Goal: Task Accomplishment & Management: Manage account settings

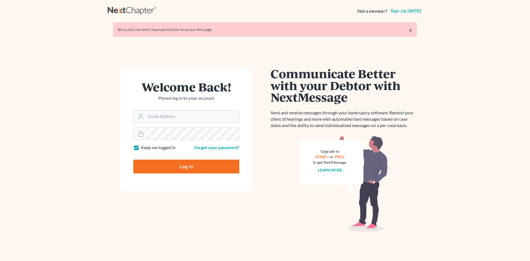
type input "[EMAIL_ADDRESS][DOMAIN_NAME]"
click at [189, 165] on input "Log In" at bounding box center [186, 166] width 106 height 14
type input "Thinking..."
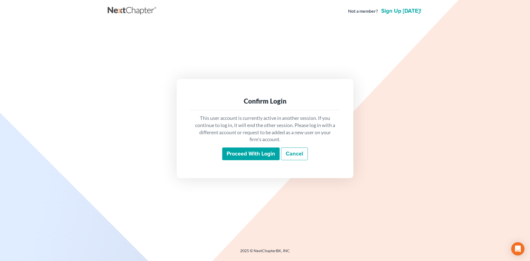
click at [244, 155] on input "Proceed with login" at bounding box center [250, 153] width 57 height 13
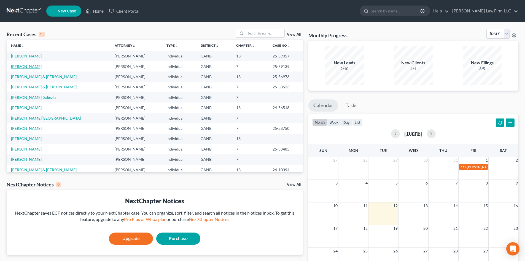
click at [27, 67] on link "[PERSON_NAME]" at bounding box center [26, 66] width 31 height 5
select select "6"
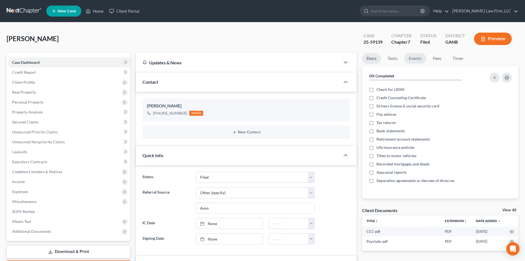
click at [417, 57] on link "Events" at bounding box center [416, 58] width 22 height 11
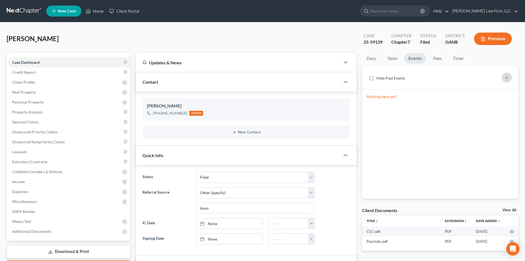
click at [506, 76] on icon "button" at bounding box center [507, 77] width 4 height 4
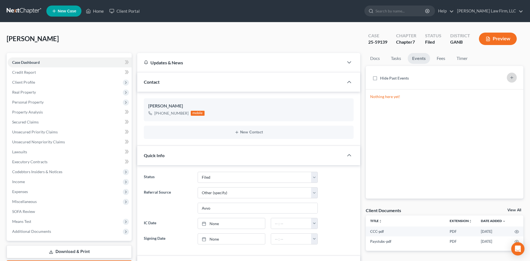
select select "Days"
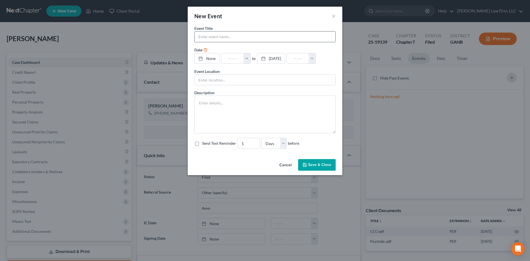
click at [217, 34] on input "text" at bounding box center [264, 36] width 141 height 10
type input "Brown 341 mtg"
click at [214, 58] on link "None" at bounding box center [206, 58] width 25 height 10
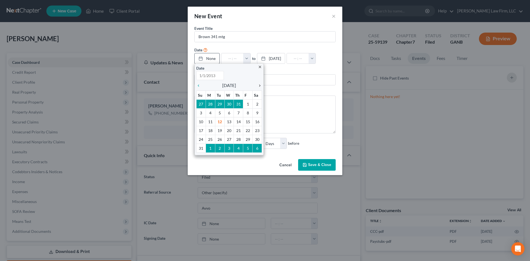
click at [257, 84] on icon "chevron_right" at bounding box center [258, 85] width 7 height 4
type input "8/12/2025"
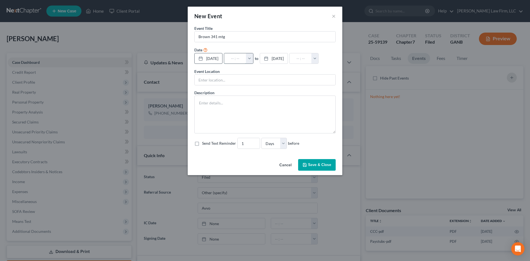
click at [237, 58] on input "text" at bounding box center [235, 58] width 22 height 10
click at [245, 59] on input "text" at bounding box center [235, 58] width 22 height 10
click at [253, 58] on button "button" at bounding box center [249, 58] width 7 height 10
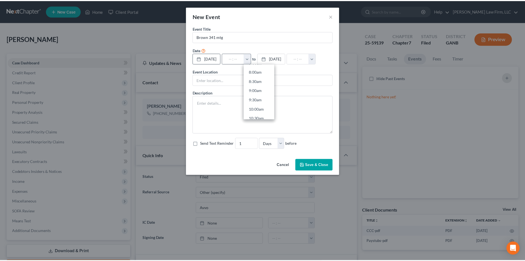
scroll to position [184, 0]
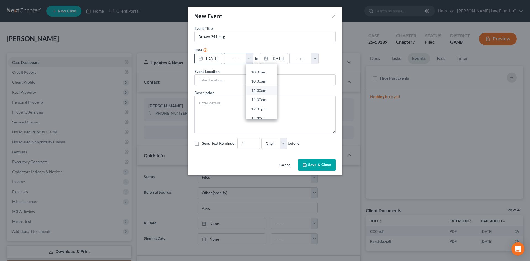
click at [261, 91] on link "11:00am" at bounding box center [261, 90] width 31 height 9
type input "11:00am"
type input "12:00pm"
click at [318, 163] on button "Save & Close" at bounding box center [317, 165] width 38 height 12
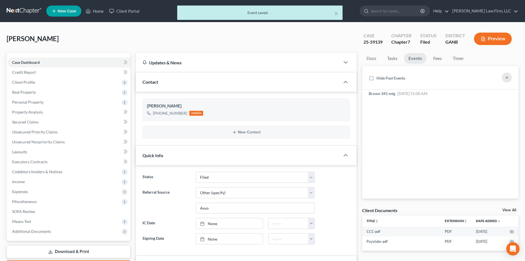
click at [95, 10] on div "× Event saved." at bounding box center [259, 14] width 525 height 17
click at [98, 11] on div "× Event saved." at bounding box center [259, 14] width 525 height 17
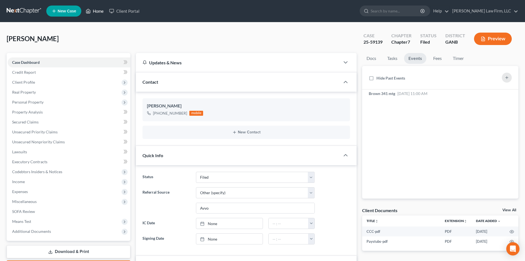
click at [98, 11] on link "Home" at bounding box center [94, 11] width 23 height 10
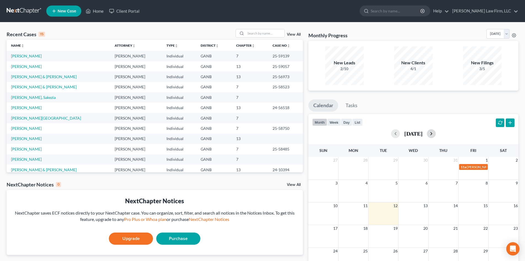
click at [436, 136] on button "button" at bounding box center [431, 133] width 9 height 9
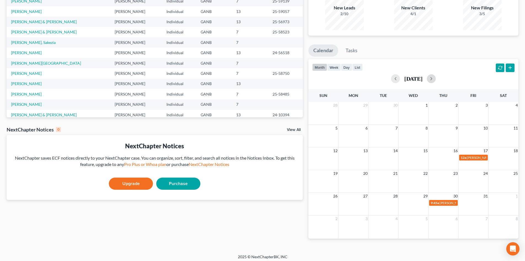
scroll to position [58, 0]
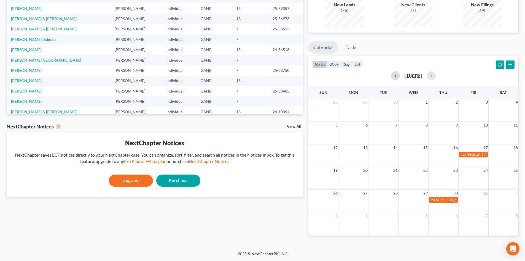
click at [391, 75] on button "button" at bounding box center [395, 75] width 9 height 9
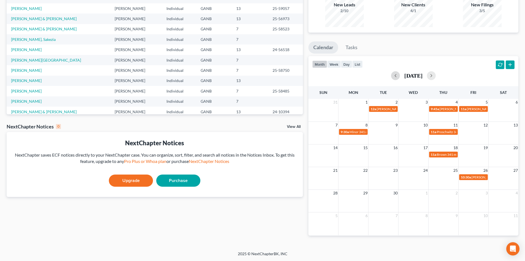
scroll to position [0, 0]
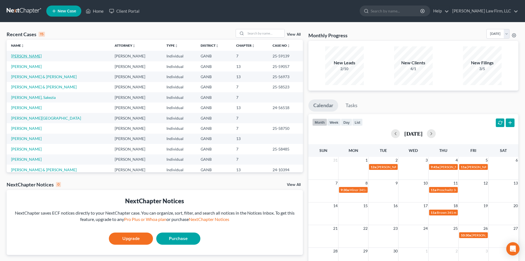
click at [22, 54] on link "Brown, Alexis" at bounding box center [26, 56] width 31 height 5
select select "6"
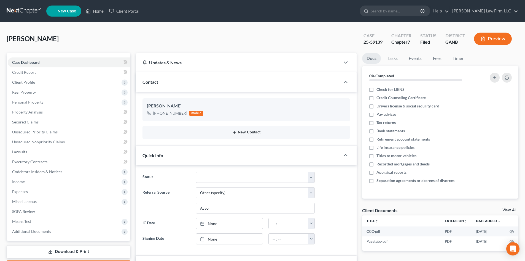
click at [247, 131] on button "New Contact" at bounding box center [246, 132] width 199 height 4
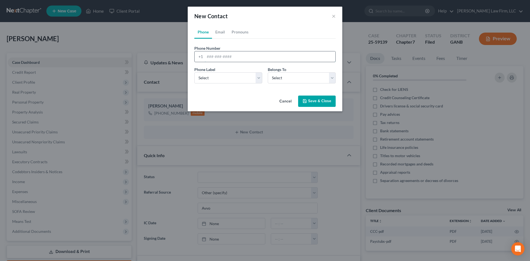
click at [220, 55] on input "tel" at bounding box center [270, 56] width 130 height 10
type input "4049260060"
click at [215, 78] on select "Select Mobile Home Work Other" at bounding box center [228, 77] width 68 height 11
select select "2"
click at [194, 72] on select "Select Mobile Home Work Other" at bounding box center [228, 77] width 68 height 11
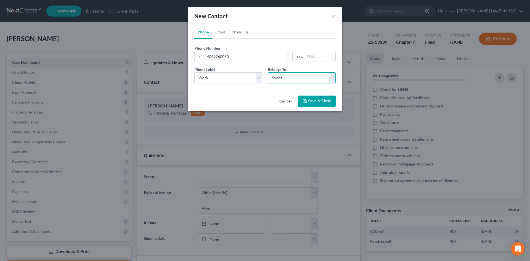
click at [276, 80] on select "Select Client Other" at bounding box center [302, 77] width 68 height 11
select select "1"
click at [268, 72] on select "Select Client Other" at bounding box center [302, 77] width 68 height 11
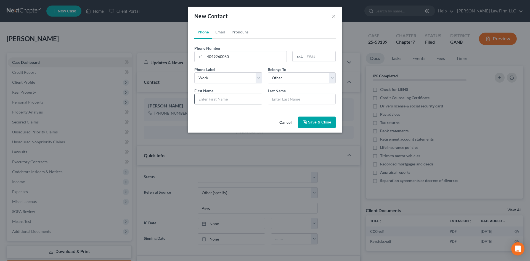
drag, startPoint x: 240, startPoint y: 101, endPoint x: 236, endPoint y: 96, distance: 5.9
click at [240, 101] on input "text" at bounding box center [227, 99] width 67 height 10
type input "TT Greg"
type input "Hayes"
click at [315, 124] on button "Save & Close" at bounding box center [317, 122] width 38 height 12
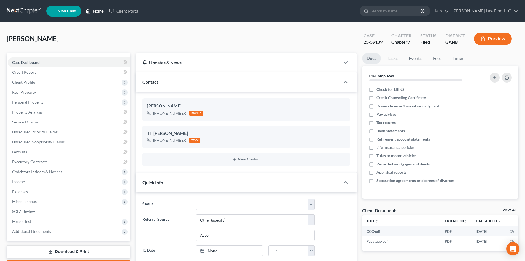
click at [91, 13] on icon at bounding box center [88, 11] width 5 height 7
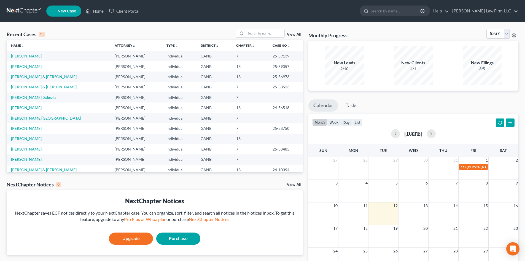
click at [25, 159] on link "Collins, Keyana" at bounding box center [26, 159] width 31 height 5
select select "10"
select select "6"
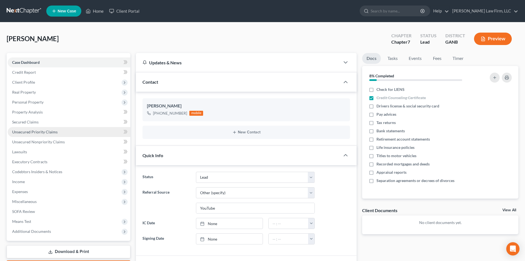
click at [25, 130] on span "Unsecured Priority Claims" at bounding box center [35, 131] width 46 height 5
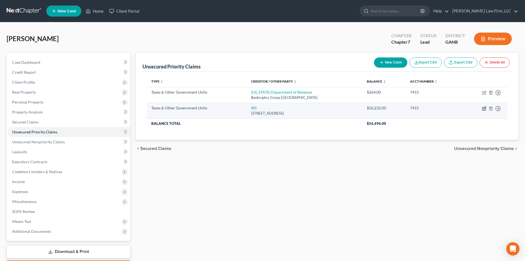
click at [484, 107] on icon "button" at bounding box center [484, 108] width 3 height 3
select select "0"
select select "39"
select select "0"
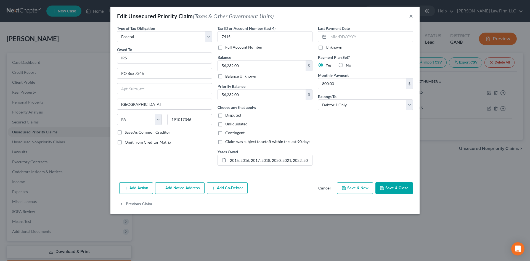
click at [412, 17] on button "×" at bounding box center [411, 16] width 4 height 7
